Goal: Task Accomplishment & Management: Use online tool/utility

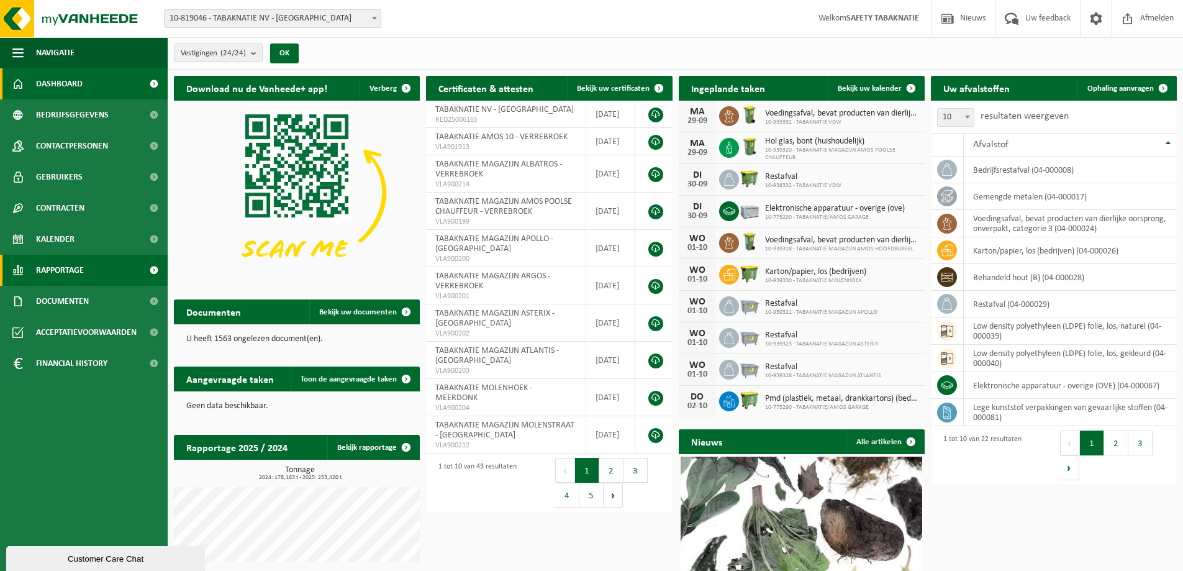
click at [96, 267] on link "Rapportage" at bounding box center [84, 270] width 168 height 31
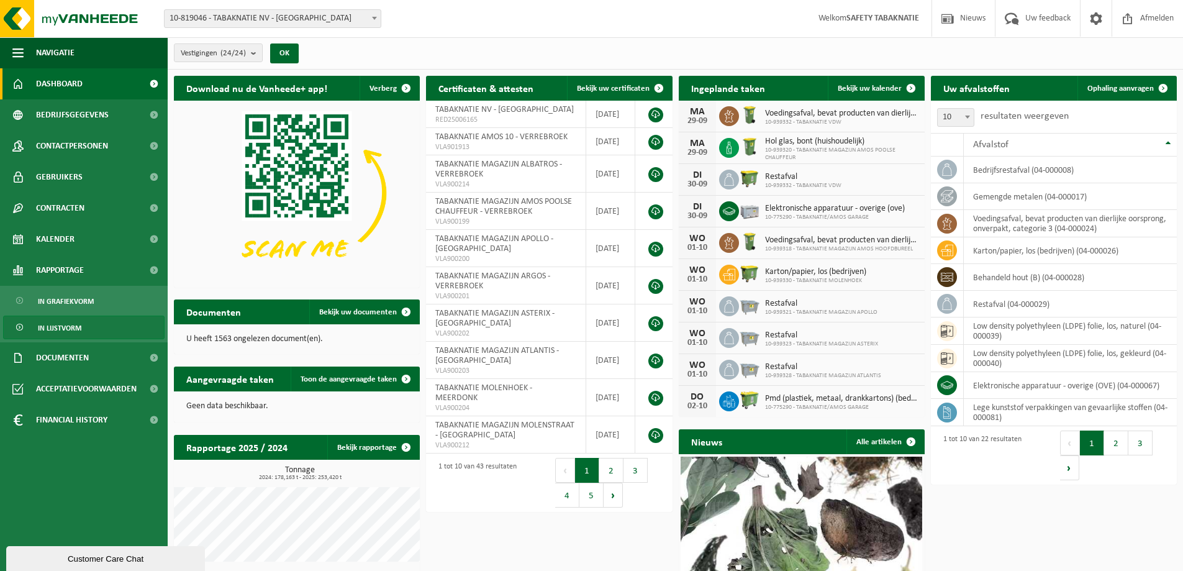
click at [114, 328] on link "In lijstvorm" at bounding box center [83, 327] width 161 height 24
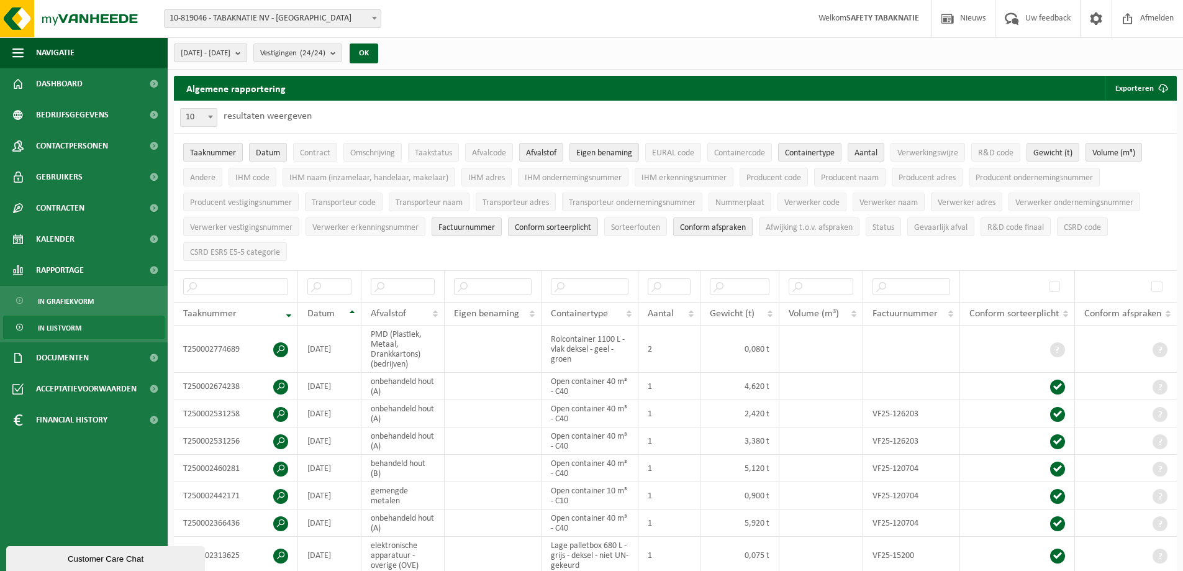
click at [247, 53] on b "submit" at bounding box center [240, 52] width 11 height 17
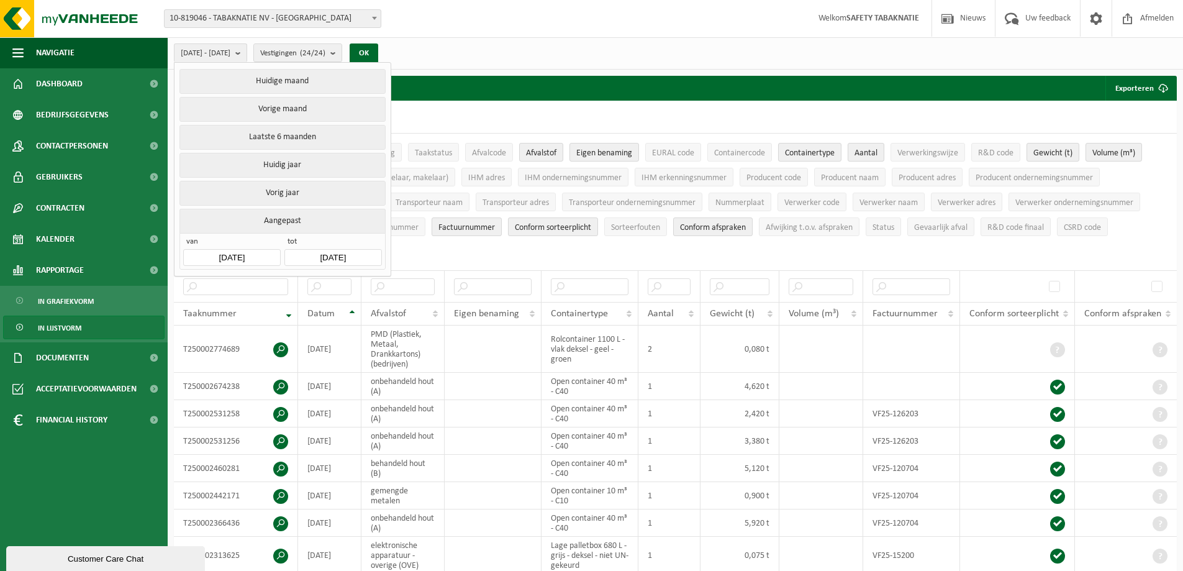
click at [544, 44] on div "2025-04-01 - 2025-09-29 Huidige maand Vorige maand Laatste 6 maanden Huidig jaa…" at bounding box center [675, 53] width 1015 height 32
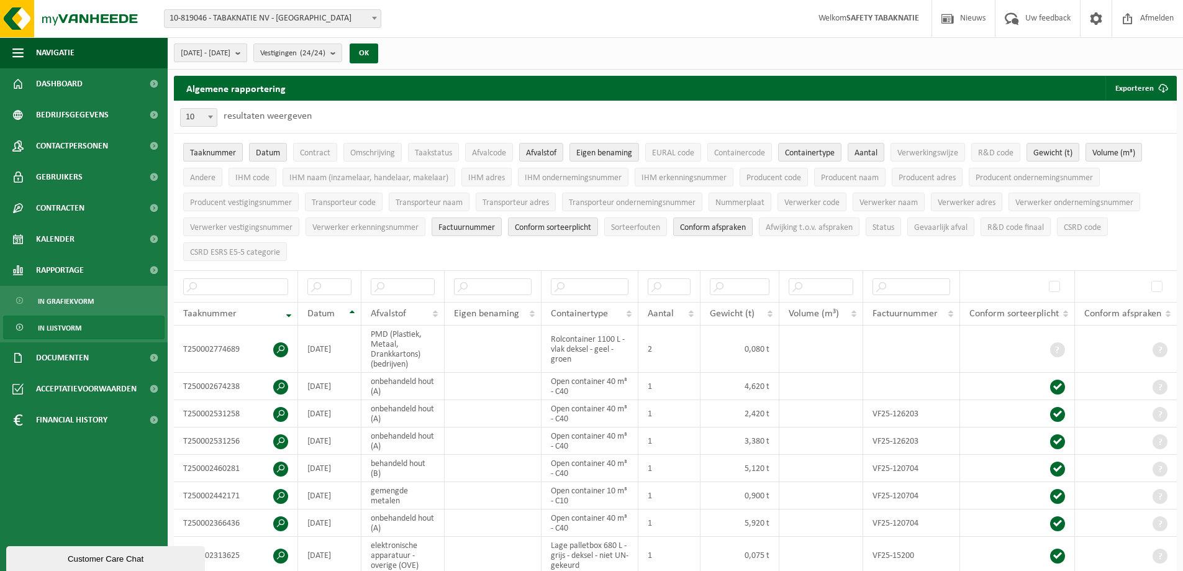
click at [247, 56] on button "2025-04-01 - 2025-09-29" at bounding box center [210, 52] width 73 height 19
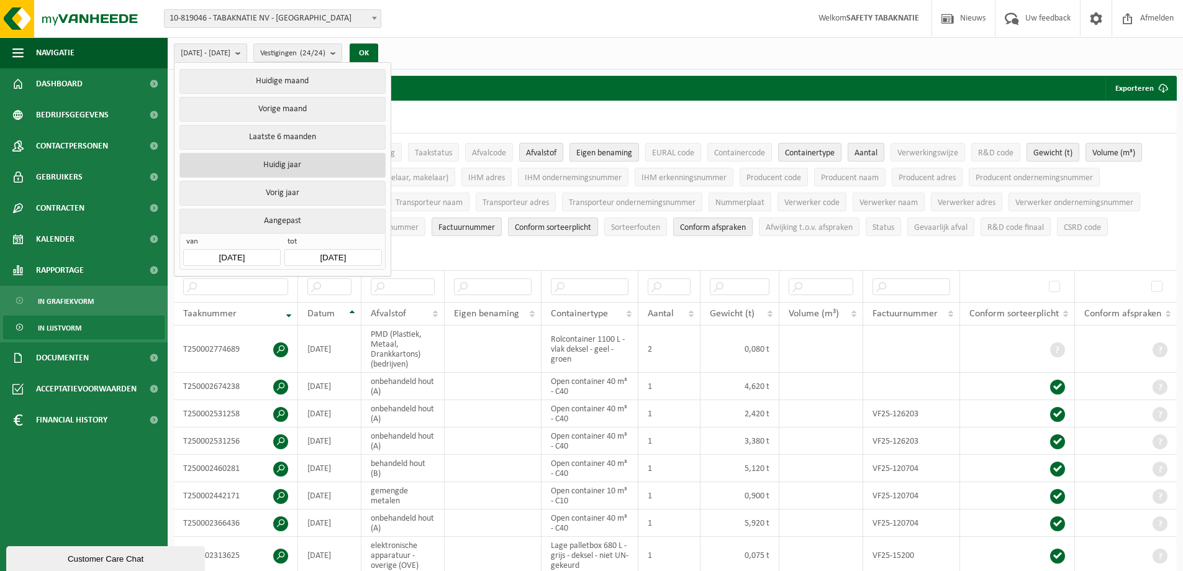
click at [277, 165] on button "Huidig jaar" at bounding box center [282, 165] width 206 height 25
type input "2025-01-01"
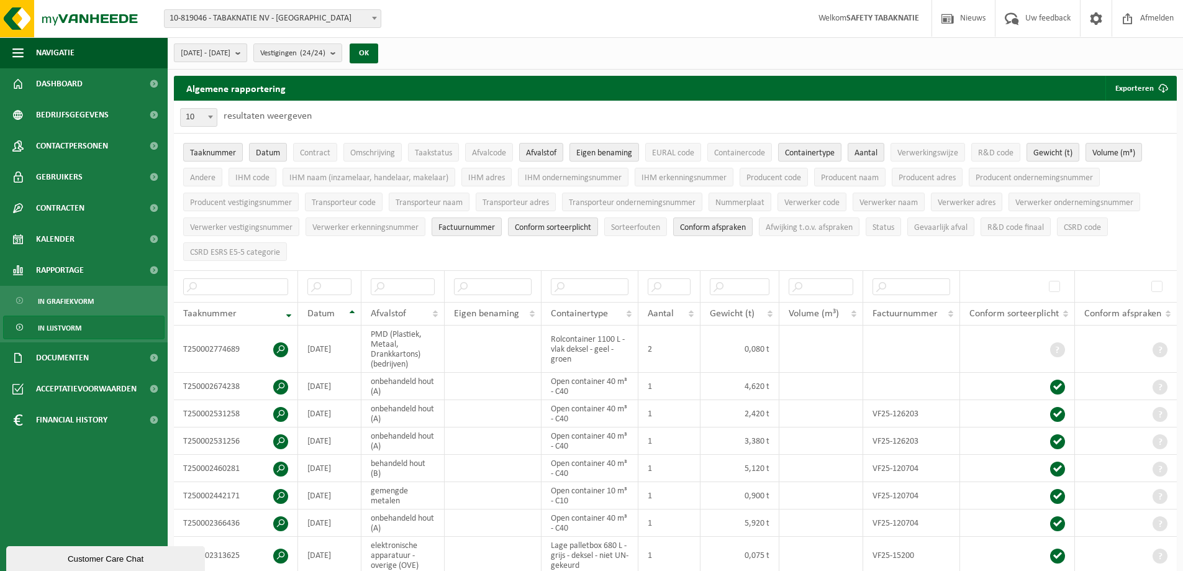
click at [247, 50] on button "2025-01-01 - 2025-09-29" at bounding box center [210, 52] width 73 height 19
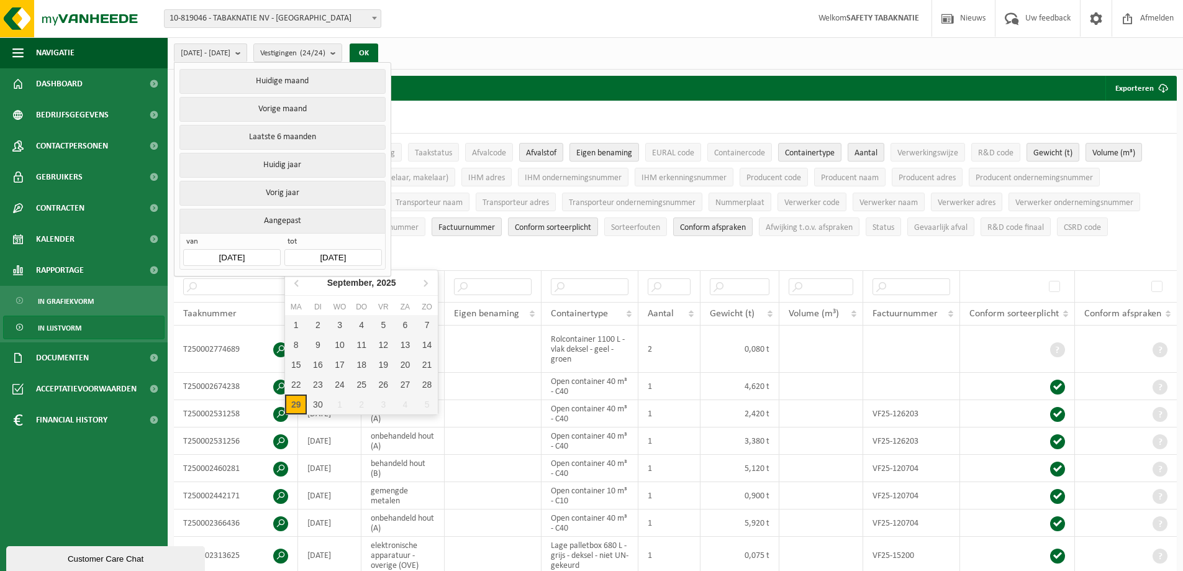
click at [361, 251] on input "2025-09-29" at bounding box center [332, 257] width 97 height 17
click at [298, 282] on icon at bounding box center [298, 283] width 20 height 20
click at [427, 403] on div "31" at bounding box center [427, 404] width 22 height 20
type input "2025-08-31"
type input "2025-04-01"
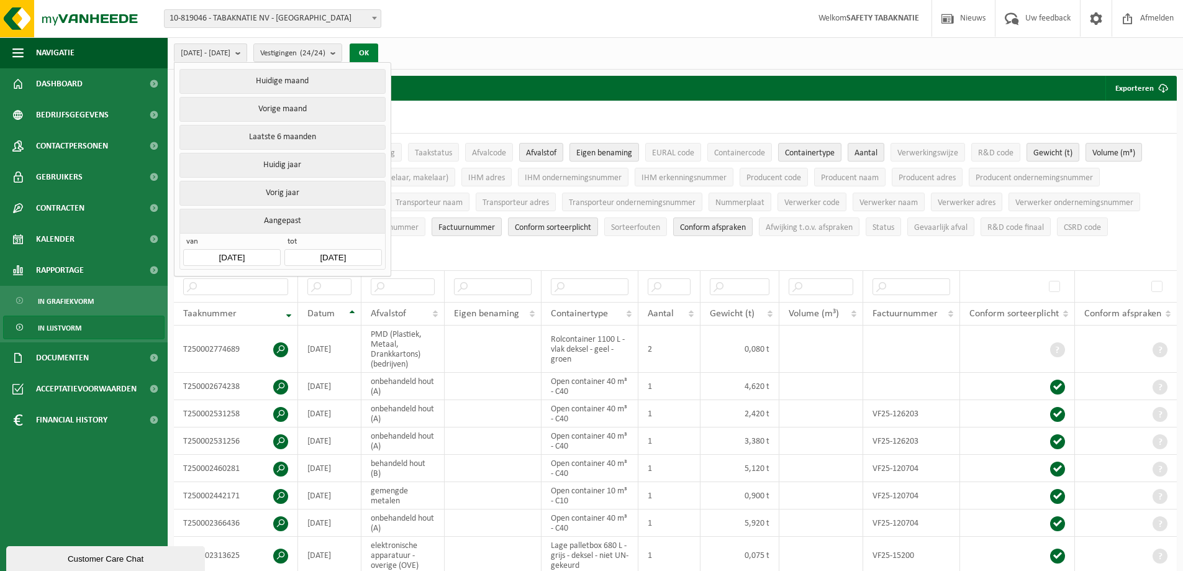
click at [378, 55] on button "OK" at bounding box center [364, 53] width 29 height 20
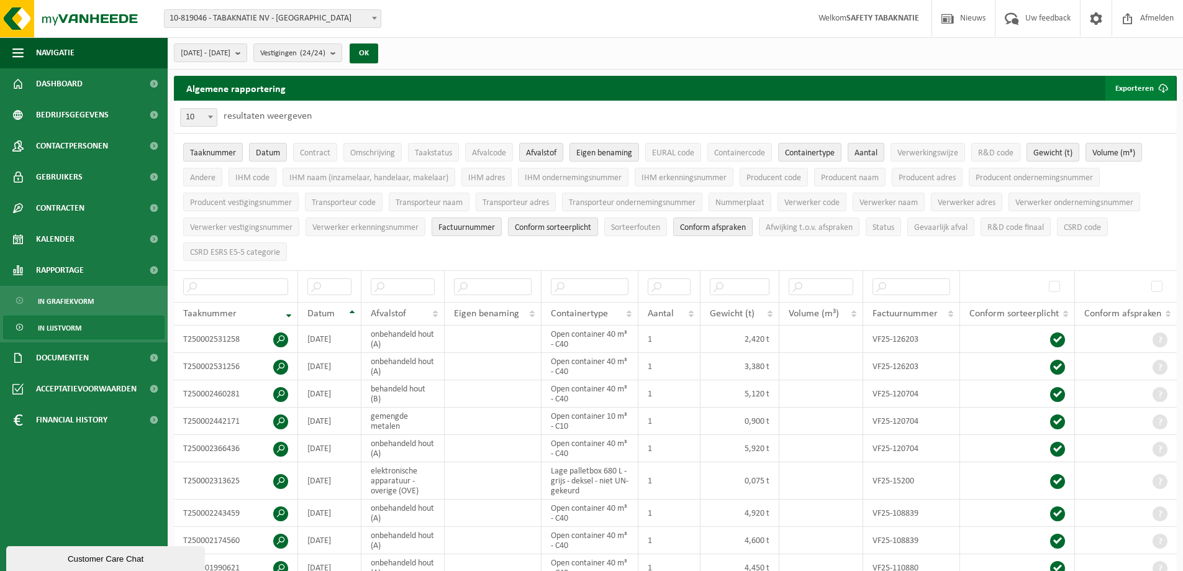
click at [1143, 93] on button "Exporteren" at bounding box center [1140, 88] width 70 height 25
click at [1136, 138] on link "Alle beschikbare kolommen" at bounding box center [1119, 137] width 112 height 25
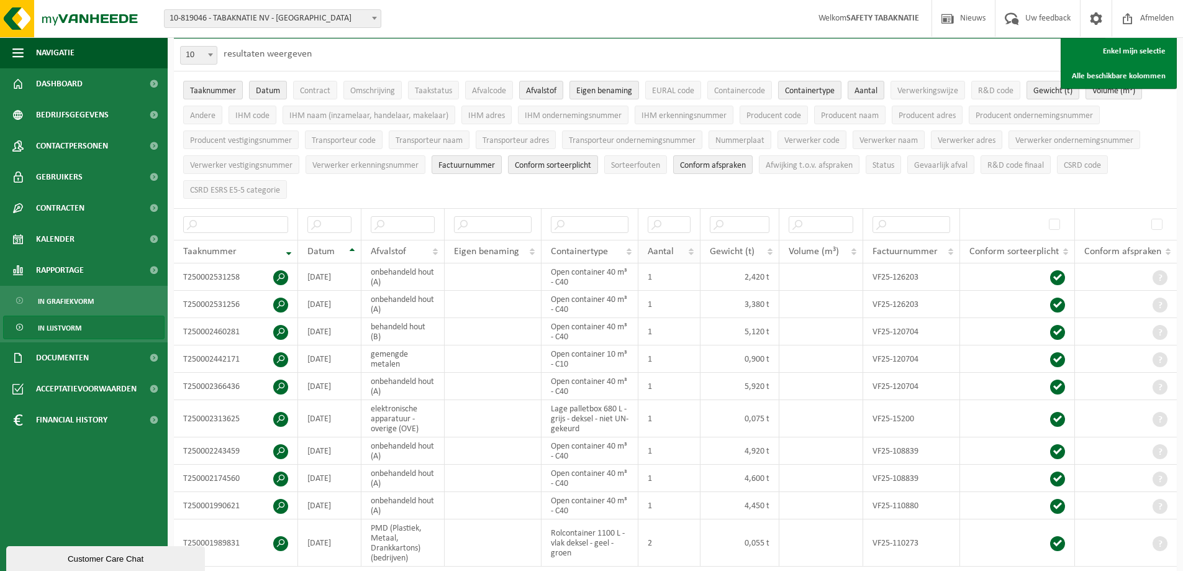
scroll to position [124, 0]
